Goal: Task Accomplishment & Management: Manage account settings

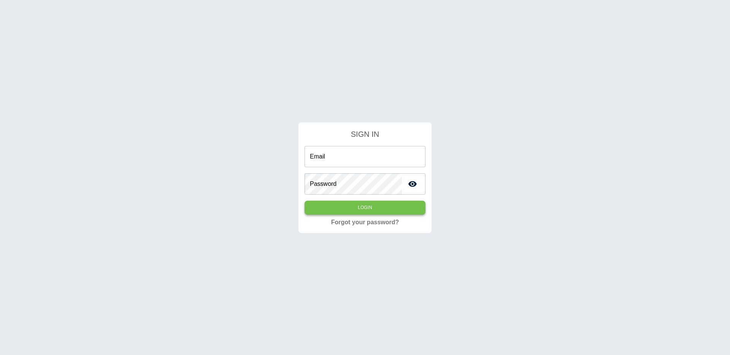
type input "**********"
click at [416, 205] on button "Login" at bounding box center [365, 208] width 121 height 14
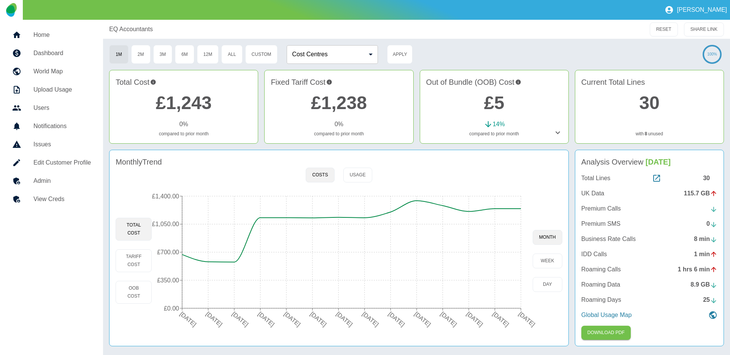
click at [51, 40] on link "Home" at bounding box center [51, 35] width 91 height 18
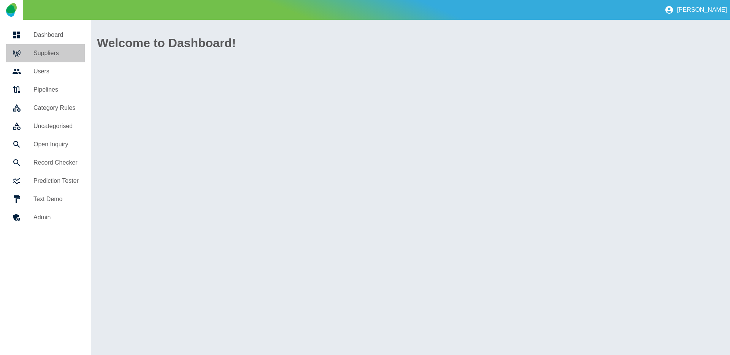
click at [49, 57] on h5 "Suppliers" at bounding box center [55, 53] width 45 height 9
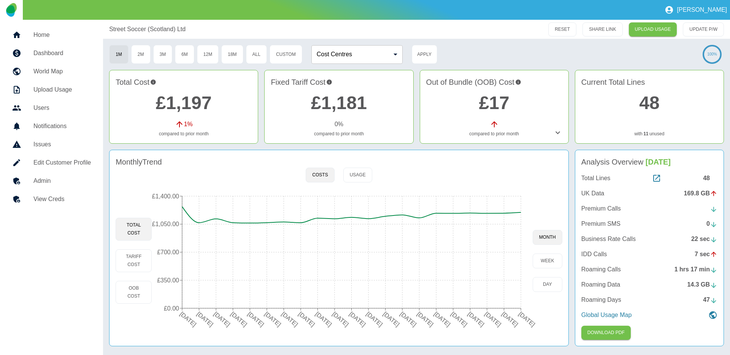
click at [212, 30] on div "Street Soccer (Scotland) Ltd" at bounding box center [280, 29] width 342 height 9
drag, startPoint x: 202, startPoint y: 27, endPoint x: 87, endPoint y: 27, distance: 114.4
click at [87, 27] on div "Home Dashboard World Map Upload Usage Users Notifications Issues Edit Customer …" at bounding box center [365, 187] width 730 height 335
copy p "Street Soccer (Scotland) Ltd"
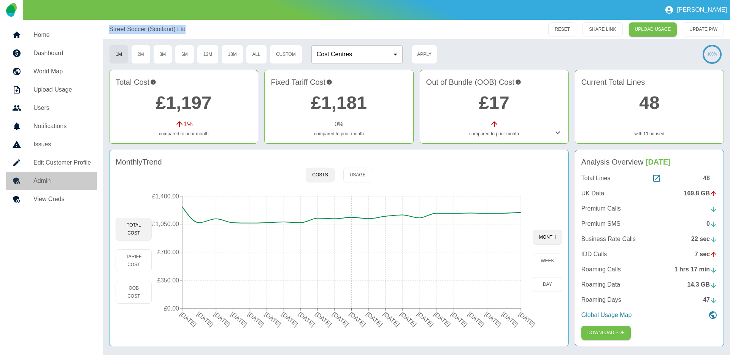
click at [37, 178] on h5 "Admin" at bounding box center [61, 180] width 57 height 9
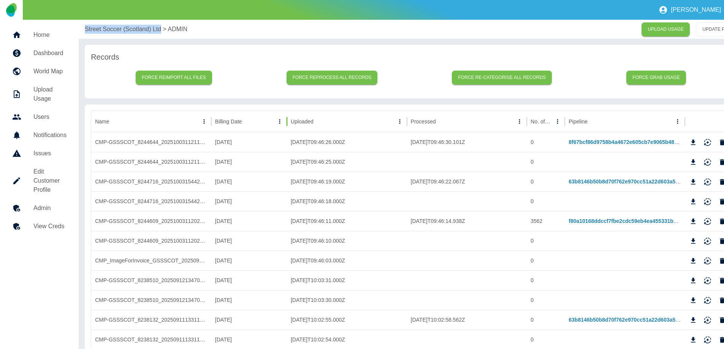
drag, startPoint x: 267, startPoint y: 117, endPoint x: 299, endPoint y: 117, distance: 32.7
click at [289, 117] on div at bounding box center [287, 121] width 4 height 21
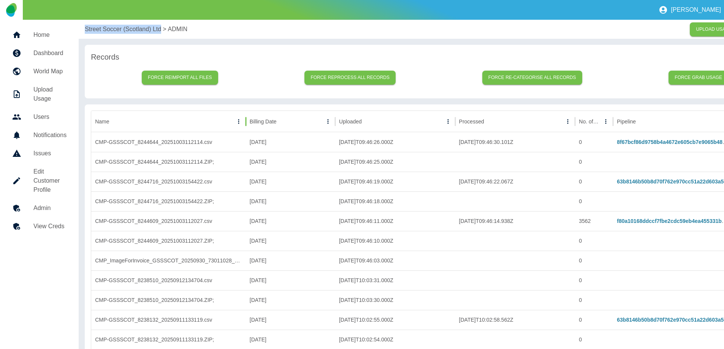
drag, startPoint x: 211, startPoint y: 117, endPoint x: 246, endPoint y: 111, distance: 35.1
click at [246, 111] on div at bounding box center [246, 121] width 4 height 21
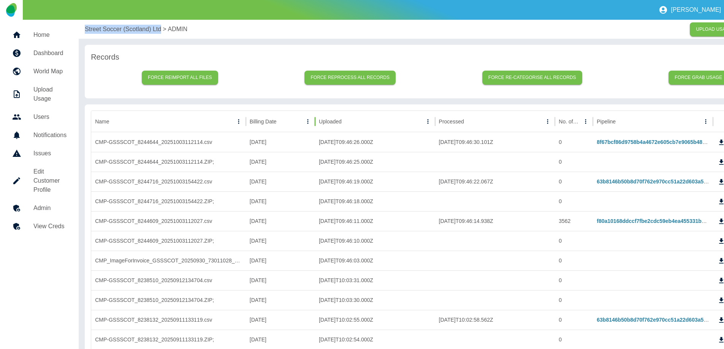
drag, startPoint x: 334, startPoint y: 118, endPoint x: 310, endPoint y: 121, distance: 24.2
click at [313, 121] on div at bounding box center [315, 121] width 4 height 21
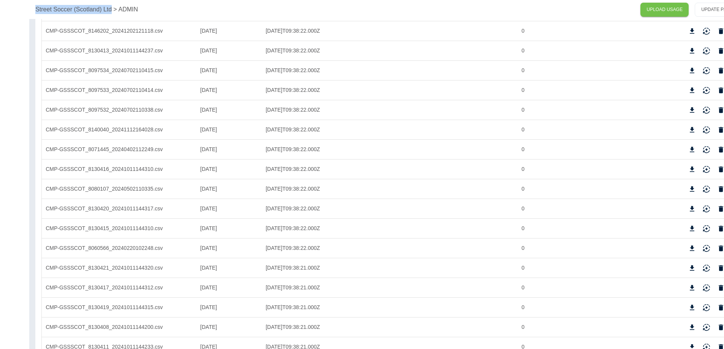
scroll to position [1179, 67]
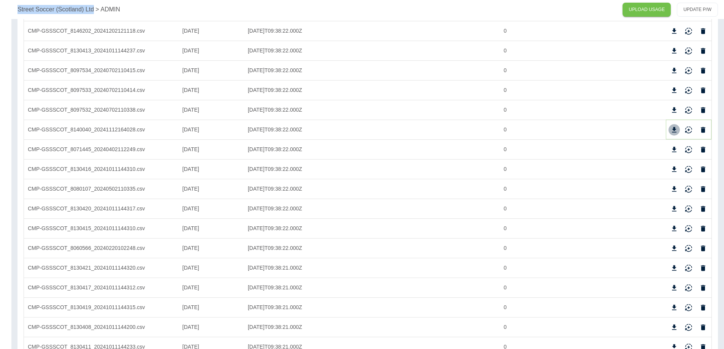
click at [575, 127] on icon "Download" at bounding box center [675, 130] width 8 height 8
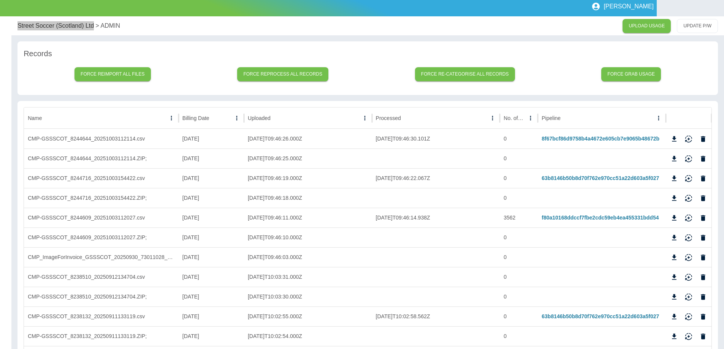
scroll to position [0, 67]
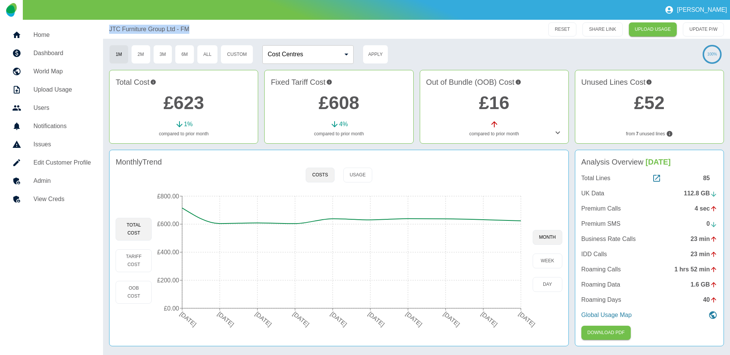
drag, startPoint x: 220, startPoint y: 30, endPoint x: 90, endPoint y: 22, distance: 130.7
click at [90, 22] on div "Home Dashboard World Map Upload Usage Users Notifications Issues Edit Customer …" at bounding box center [365, 187] width 730 height 335
copy p "JTC Furniture Group Ltd - FM"
click at [58, 179] on h5 "Admin" at bounding box center [61, 180] width 57 height 9
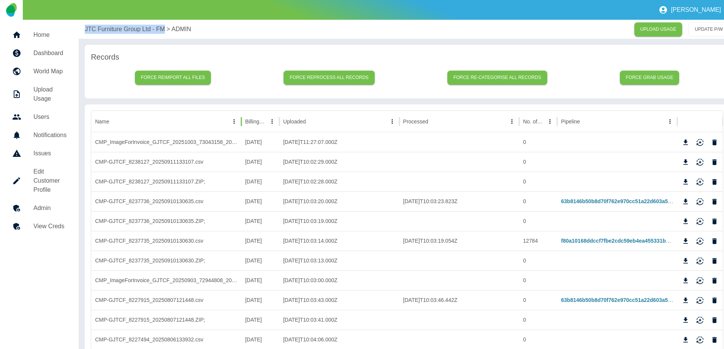
drag, startPoint x: 229, startPoint y: 120, endPoint x: 241, endPoint y: 120, distance: 11.4
click at [241, 120] on div at bounding box center [242, 121] width 4 height 21
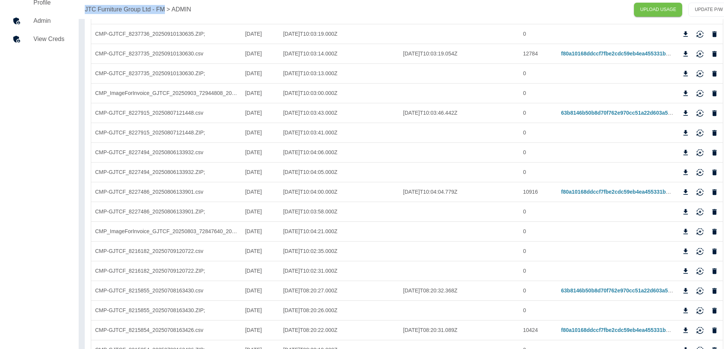
scroll to position [192, 0]
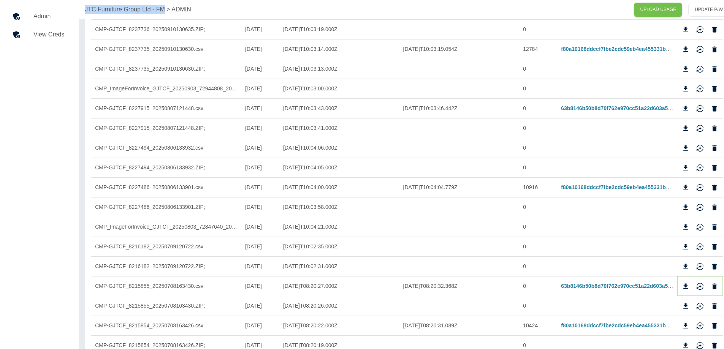
click at [575, 286] on icon "Download" at bounding box center [686, 286] width 5 height 5
click at [575, 246] on icon "Download" at bounding box center [686, 247] width 8 height 8
click at [46, 40] on link "View Creds" at bounding box center [39, 34] width 67 height 18
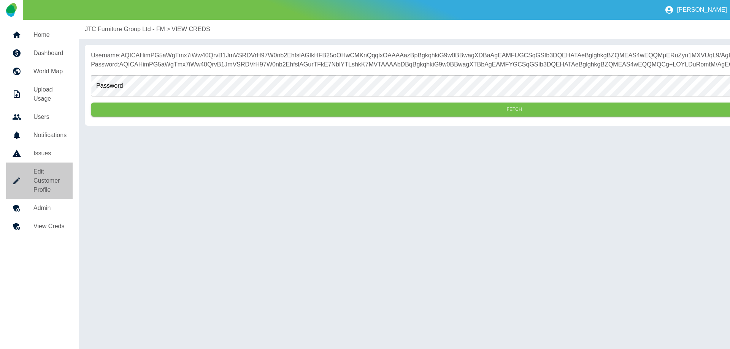
click at [45, 178] on h5 "Edit Customer Profile" at bounding box center [49, 180] width 33 height 27
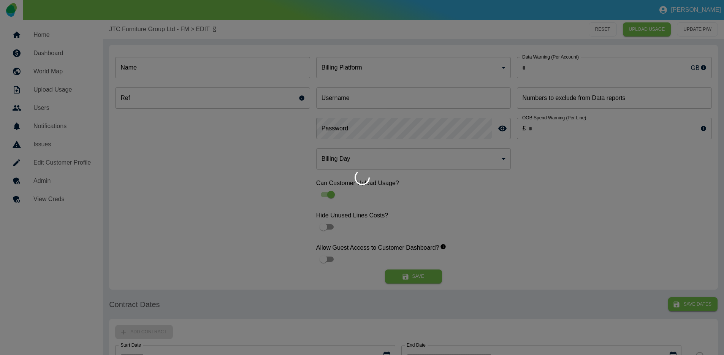
type input "**"
type input "**********"
type input "******"
type input "*"
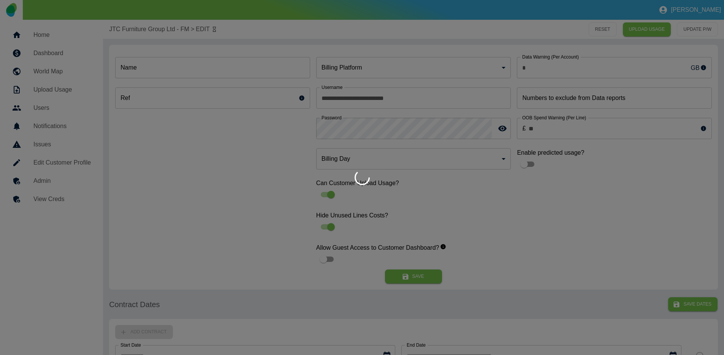
type input "*********"
type input "*"
type input "***"
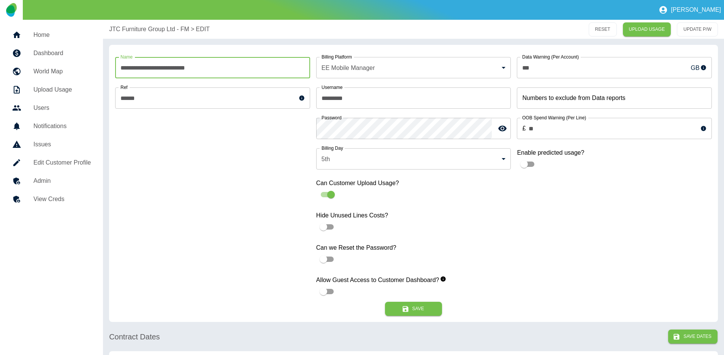
click at [242, 65] on input "**********" at bounding box center [212, 67] width 195 height 21
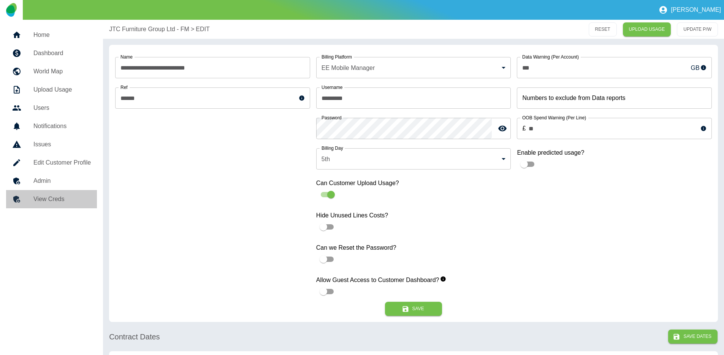
click at [64, 192] on link "View Creds" at bounding box center [51, 199] width 91 height 18
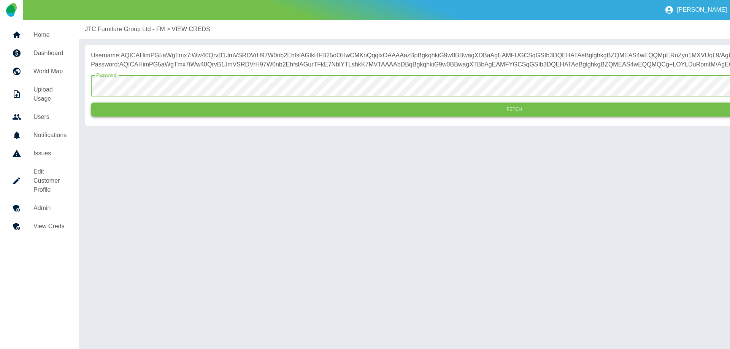
click at [194, 117] on button "Fetch" at bounding box center [514, 110] width 847 height 14
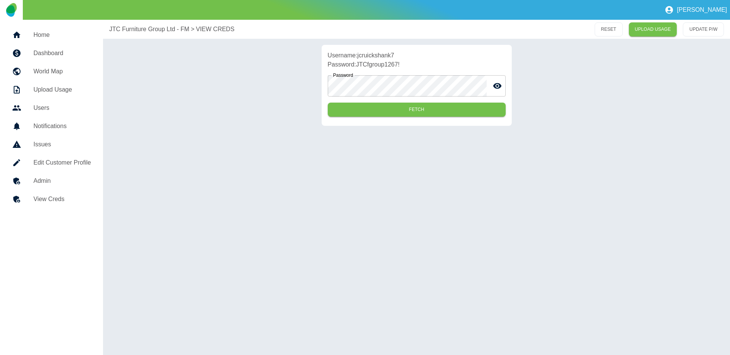
click at [367, 55] on p "Username: jcruickshank7" at bounding box center [417, 55] width 178 height 9
copy p "jcruickshank7"
drag, startPoint x: 359, startPoint y: 63, endPoint x: 409, endPoint y: 62, distance: 49.4
click at [409, 62] on p "Password: JTCfgroup1267!" at bounding box center [417, 64] width 178 height 9
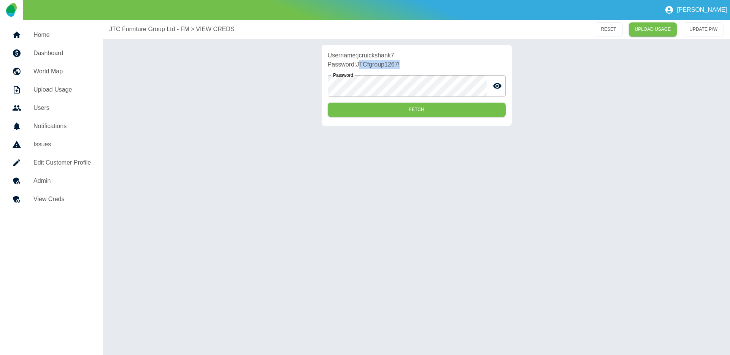
click at [370, 65] on p "Password: JTCfgroup1267!" at bounding box center [417, 64] width 178 height 9
drag, startPoint x: 358, startPoint y: 65, endPoint x: 406, endPoint y: 63, distance: 47.6
click at [406, 63] on p "Password: JTCfgroup1267!" at bounding box center [417, 64] width 178 height 9
copy p "JTCfgroup1267!"
click at [72, 48] on link "Dashboard" at bounding box center [51, 53] width 91 height 18
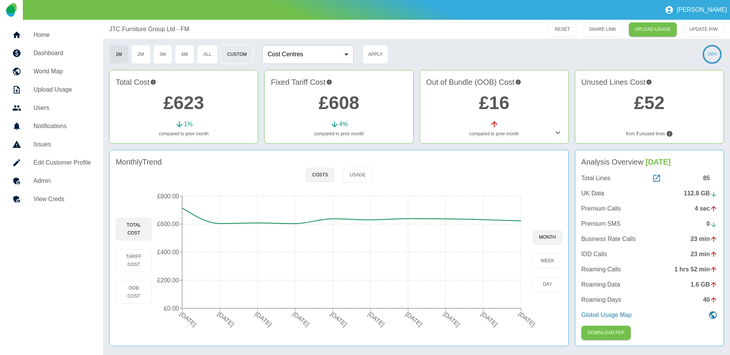
click at [244, 56] on button "Custom" at bounding box center [237, 54] width 33 height 19
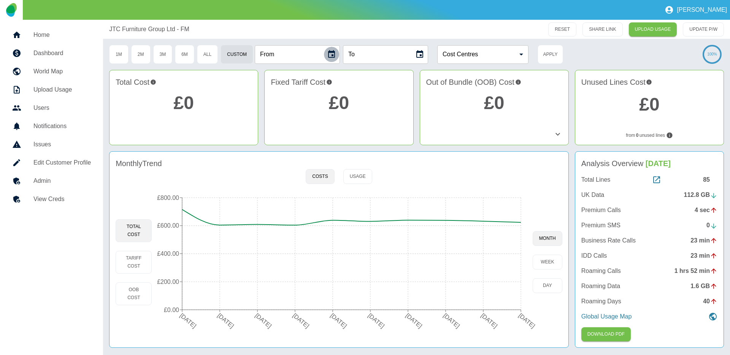
click at [335, 55] on icon "Choose date" at bounding box center [331, 54] width 7 height 8
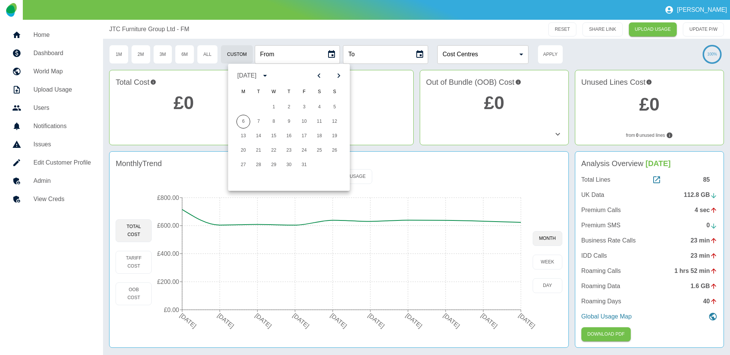
click at [319, 77] on icon "Previous month" at bounding box center [318, 75] width 9 height 9
click at [260, 110] on button "1" at bounding box center [259, 107] width 14 height 14
type input "**********"
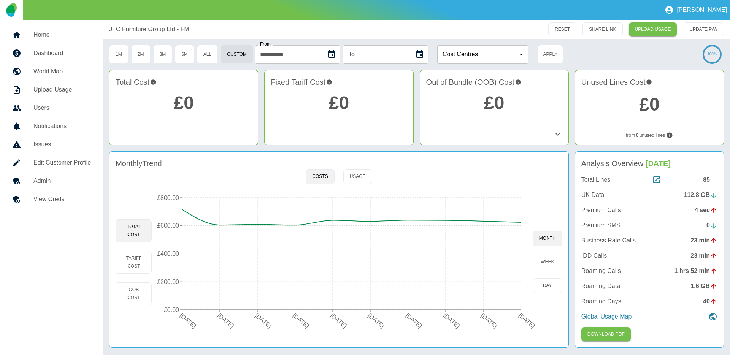
click at [424, 57] on icon "Choose date" at bounding box center [419, 54] width 9 height 9
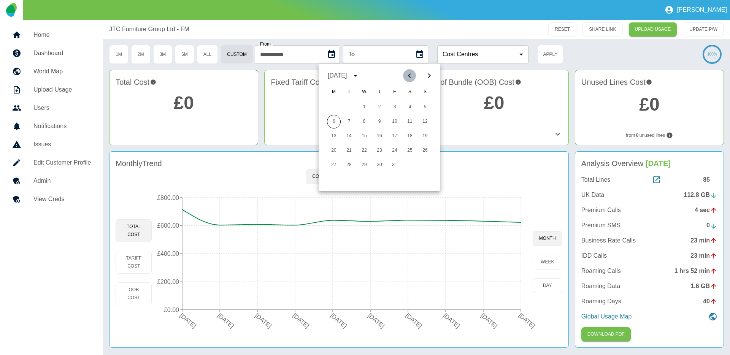
click at [413, 76] on icon "Previous month" at bounding box center [409, 75] width 9 height 9
click at [381, 163] on button "31" at bounding box center [380, 165] width 14 height 14
type input "**********"
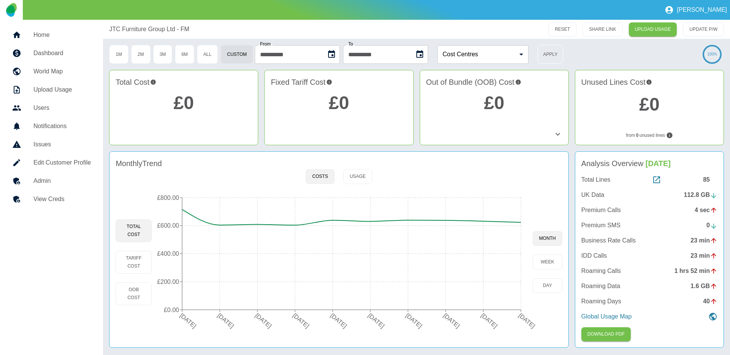
click at [552, 52] on button "Apply" at bounding box center [550, 54] width 25 height 19
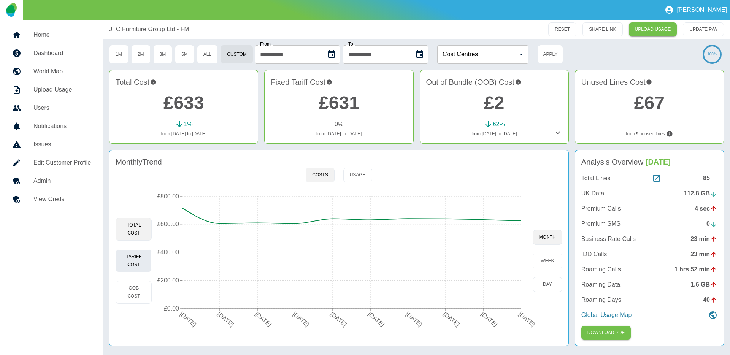
click at [148, 256] on button "Tariff Cost" at bounding box center [134, 260] width 36 height 23
click at [129, 291] on button "OOB Cost" at bounding box center [134, 292] width 36 height 23
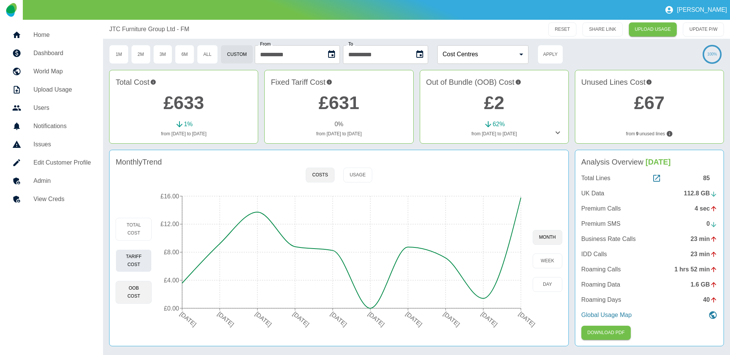
click at [128, 257] on button "Tariff Cost" at bounding box center [134, 260] width 36 height 23
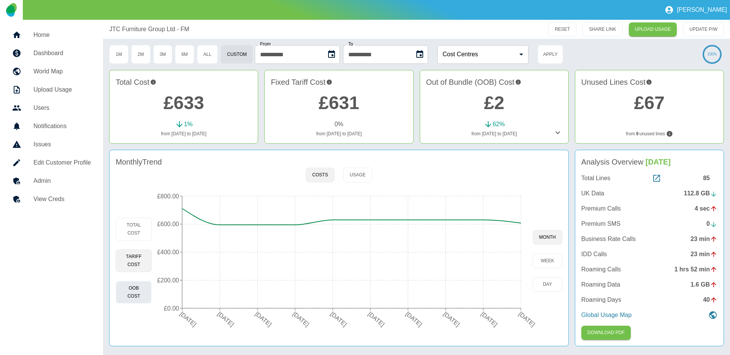
click at [137, 292] on button "OOB Cost" at bounding box center [134, 292] width 36 height 23
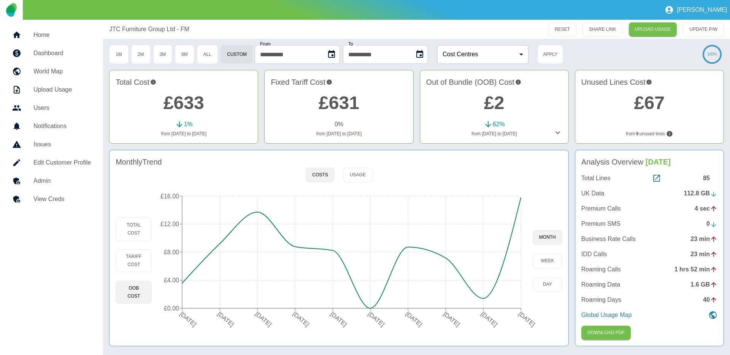
click at [338, 59] on button "Choose date, selected date is 1 Jul 2025" at bounding box center [331, 54] width 15 height 15
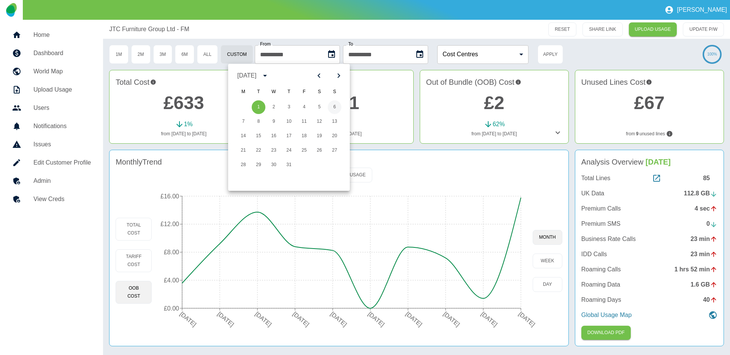
click at [333, 105] on button "6" at bounding box center [335, 107] width 14 height 14
type input "**********"
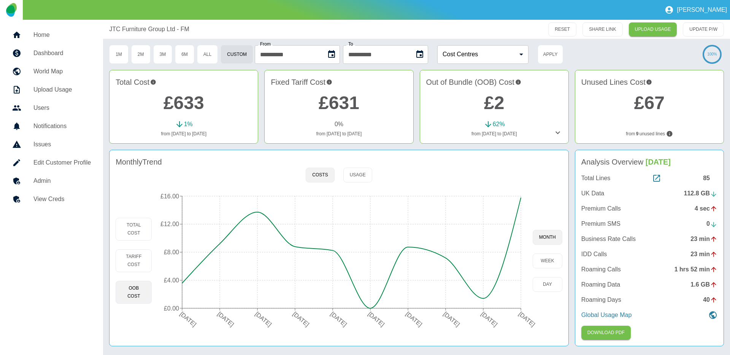
click at [424, 54] on icon "Choose date, selected date is 31 Jul 2025" at bounding box center [419, 54] width 9 height 9
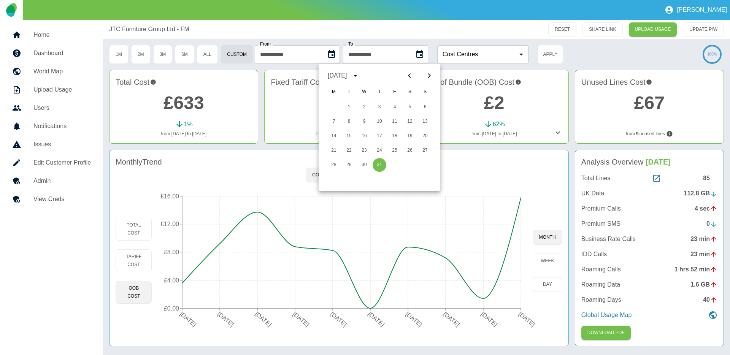
click at [427, 77] on icon "Next month" at bounding box center [429, 75] width 9 height 9
click at [364, 121] on button "6" at bounding box center [364, 122] width 14 height 14
type input "**********"
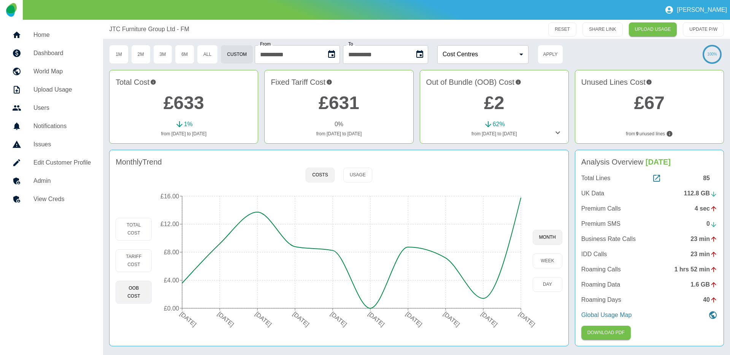
click at [332, 55] on icon "Choose date, selected date is 6 Jul 2025" at bounding box center [331, 54] width 9 height 9
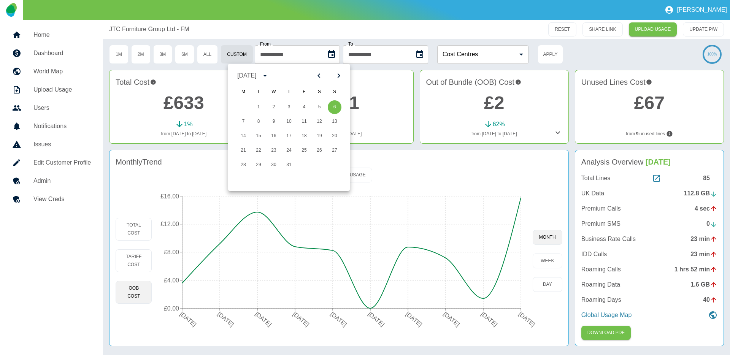
click at [316, 77] on icon "Previous month" at bounding box center [318, 75] width 9 height 9
click at [302, 119] on button "6" at bounding box center [304, 122] width 14 height 14
type input "**********"
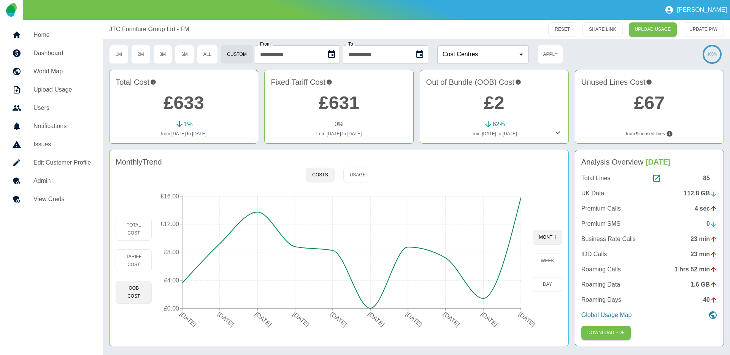
click at [424, 55] on icon "Choose date, selected date is 6 Aug 2025" at bounding box center [419, 54] width 9 height 9
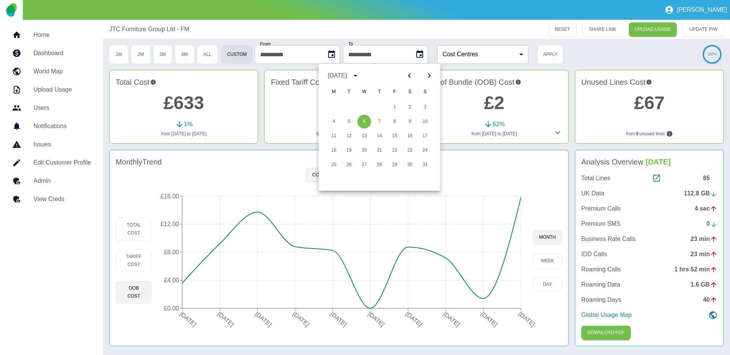
click at [409, 75] on icon "Previous month" at bounding box center [409, 75] width 9 height 9
click at [410, 106] on button "5" at bounding box center [410, 107] width 14 height 14
type input "**********"
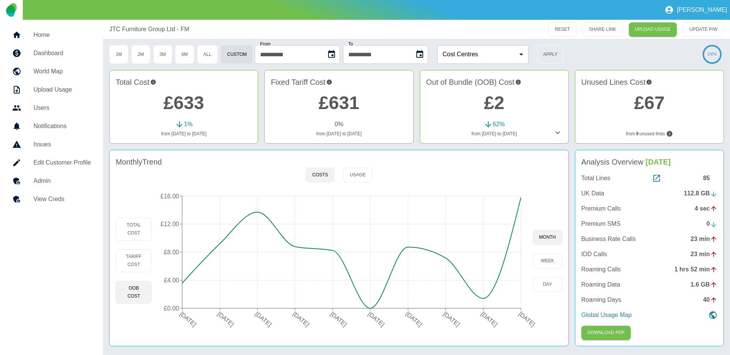
click at [561, 49] on button "Apply" at bounding box center [550, 54] width 25 height 19
click at [140, 262] on button "Tariff Cost" at bounding box center [134, 260] width 36 height 23
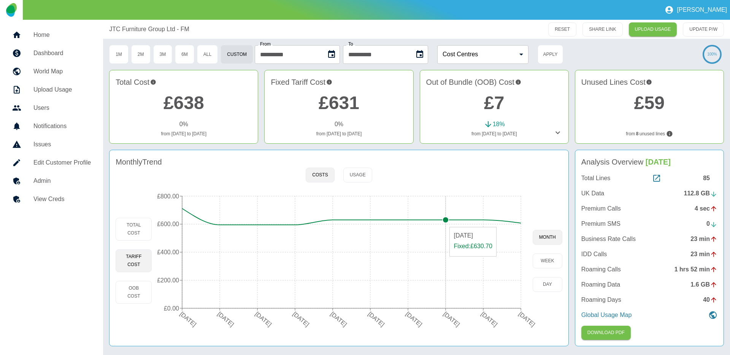
type button "fixed"
click at [140, 294] on button "OOB Cost" at bounding box center [134, 292] width 36 height 23
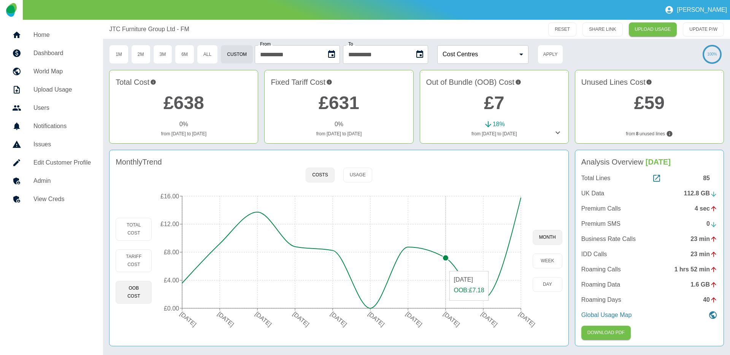
type button "oob"
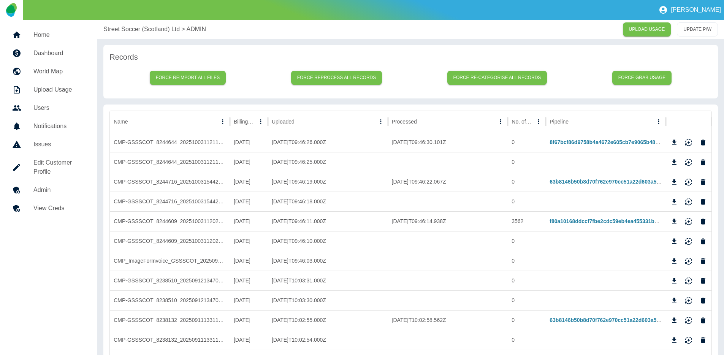
click at [73, 54] on h5 "Dashboard" at bounding box center [59, 53] width 52 height 9
